Goal: Complete application form

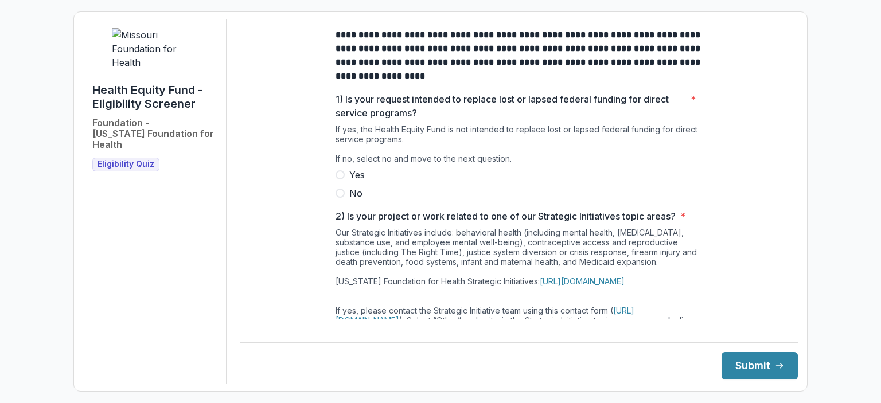
click at [339, 198] on span at bounding box center [339, 193] width 9 height 9
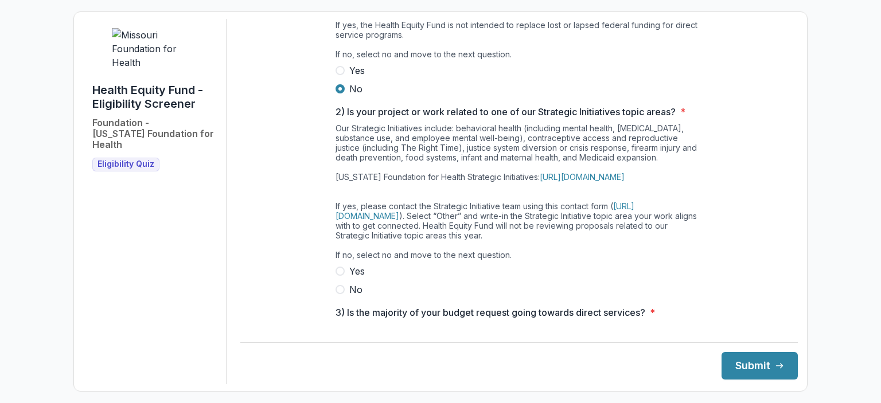
scroll to position [115, 0]
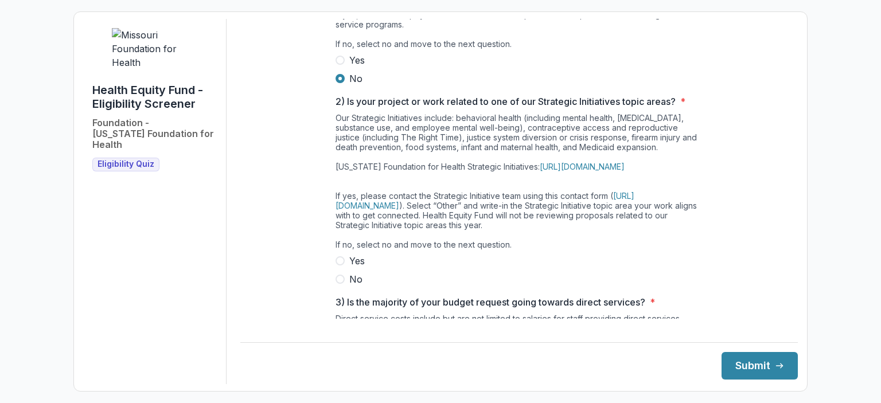
click at [338, 284] on span at bounding box center [339, 279] width 9 height 9
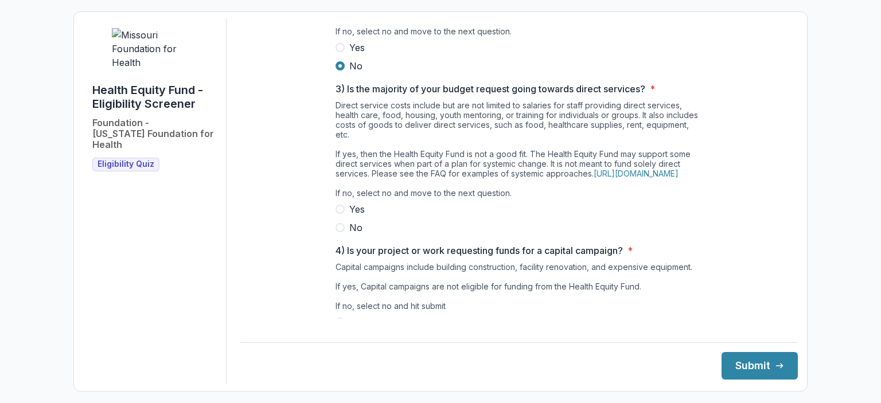
scroll to position [344, 0]
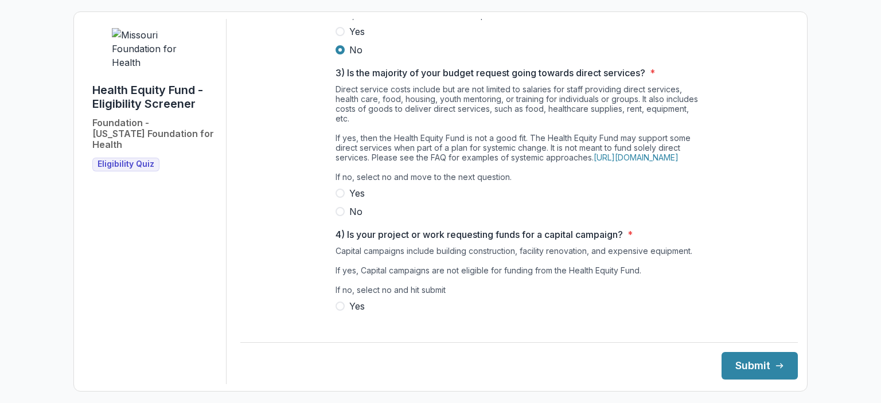
drag, startPoint x: 341, startPoint y: 237, endPoint x: 347, endPoint y: 237, distance: 6.9
click at [342, 216] on span at bounding box center [339, 211] width 9 height 9
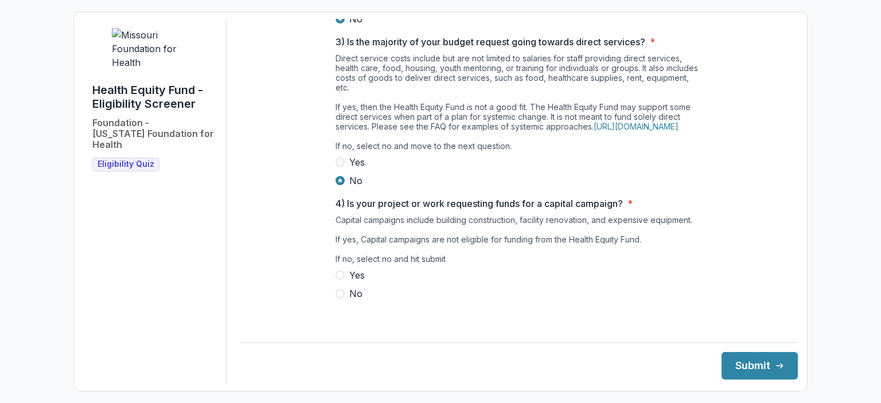
scroll to position [390, 0]
click at [342, 298] on span at bounding box center [339, 293] width 9 height 9
click at [748, 368] on button "Submit" at bounding box center [759, 366] width 76 height 28
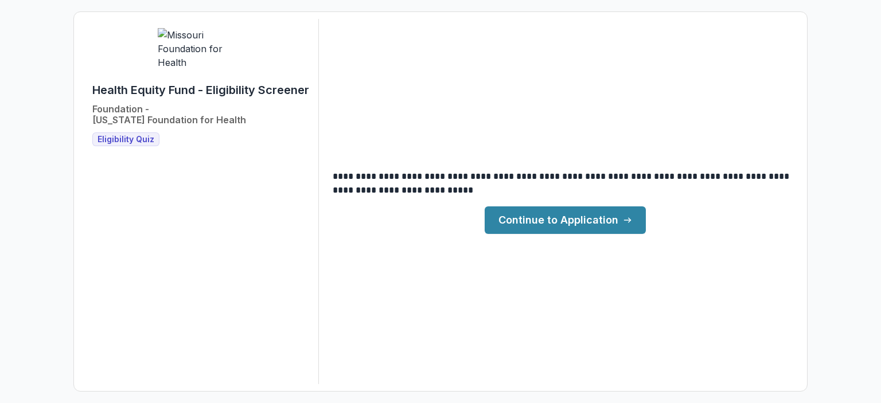
click at [609, 218] on link "Continue to Application" at bounding box center [564, 220] width 161 height 28
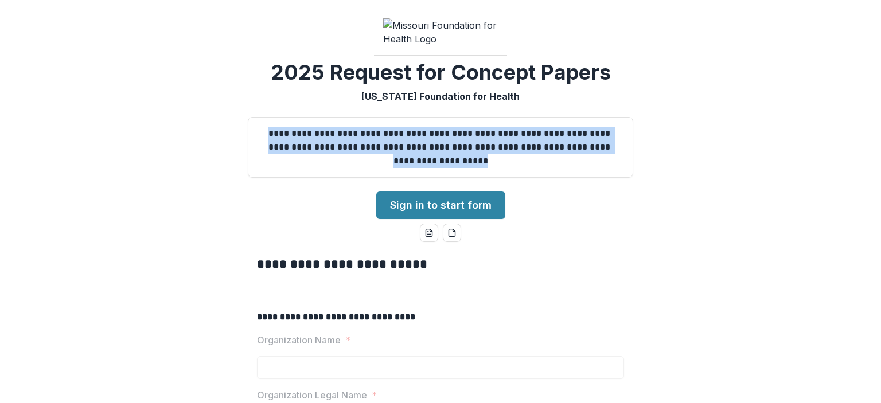
drag, startPoint x: 264, startPoint y: 219, endPoint x: 452, endPoint y: 247, distance: 190.6
click at [498, 168] on p "**********" at bounding box center [440, 147] width 366 height 41
copy p "**********"
